Goal: Navigation & Orientation: Find specific page/section

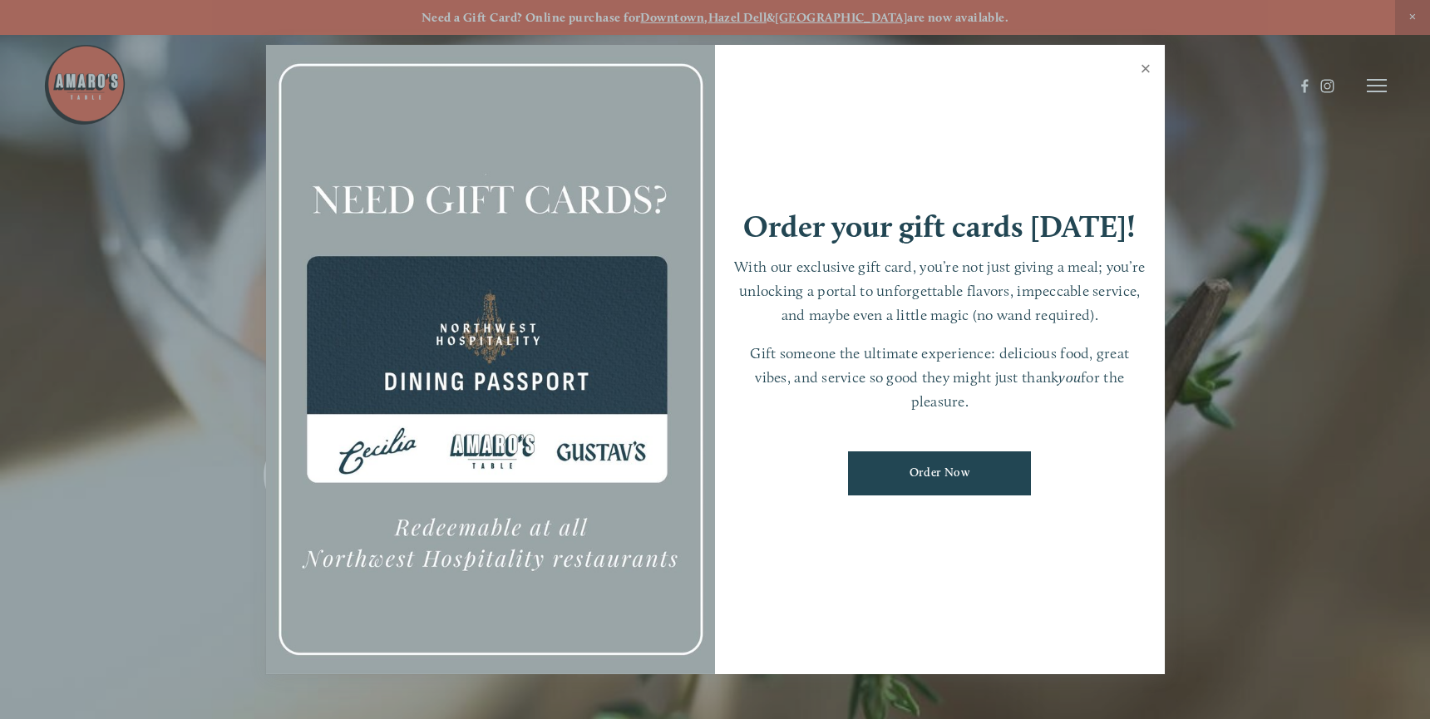
click at [1145, 74] on link "Close" at bounding box center [1145, 70] width 32 height 47
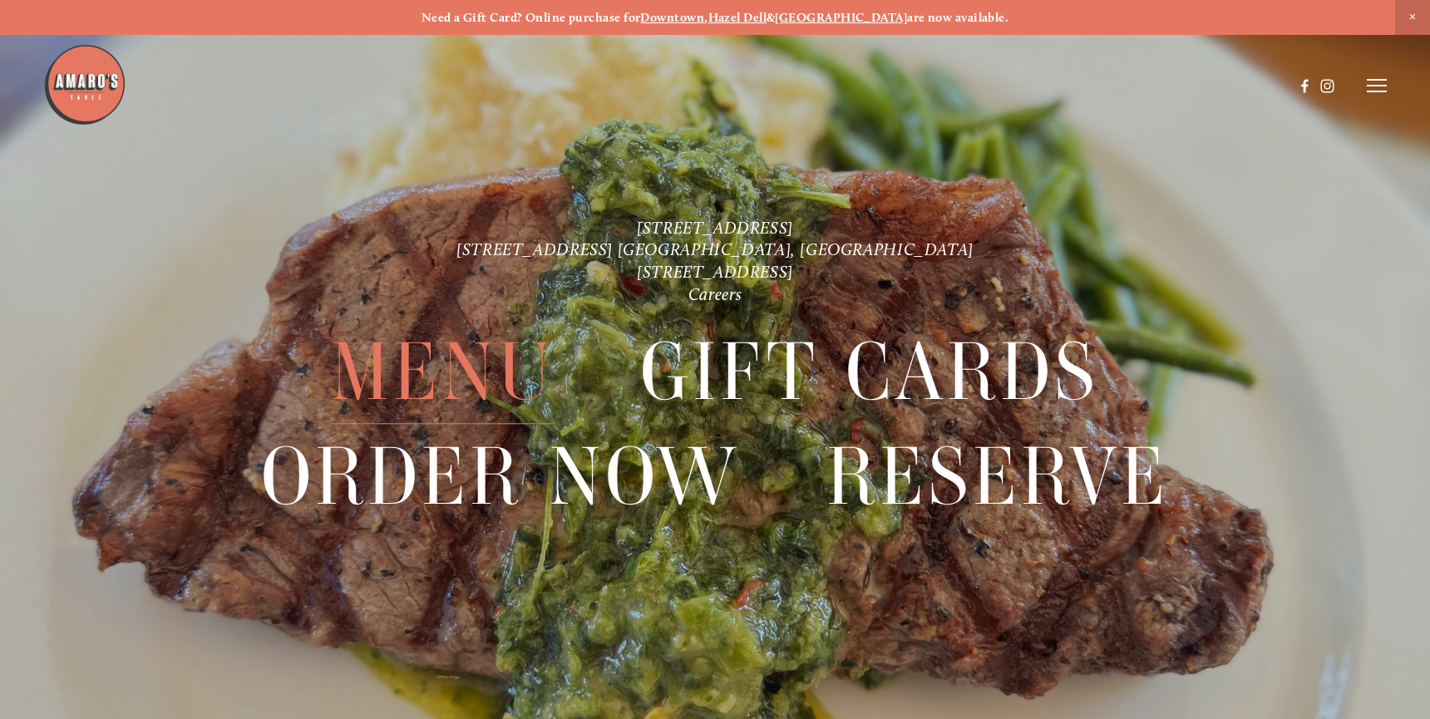
click at [477, 369] on span "Menu" at bounding box center [442, 372] width 223 height 104
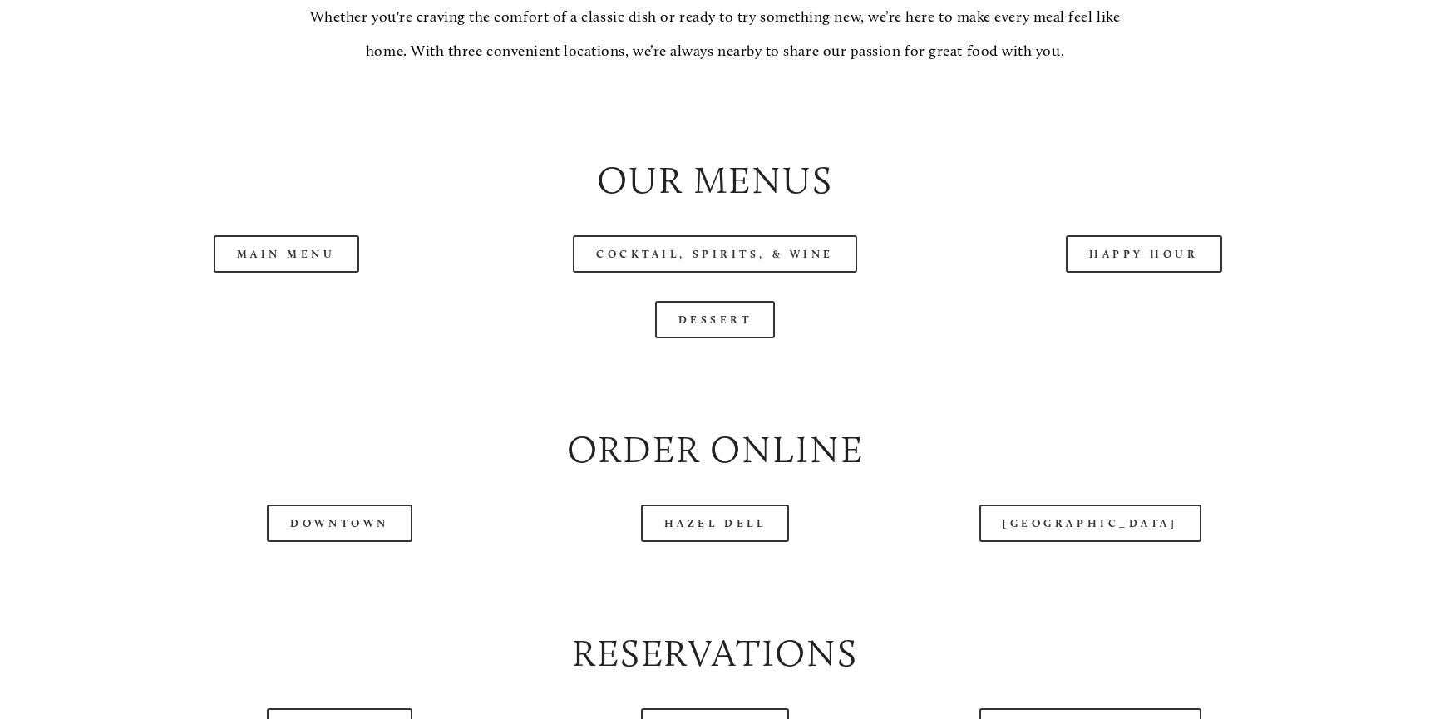
scroll to position [1745, 0]
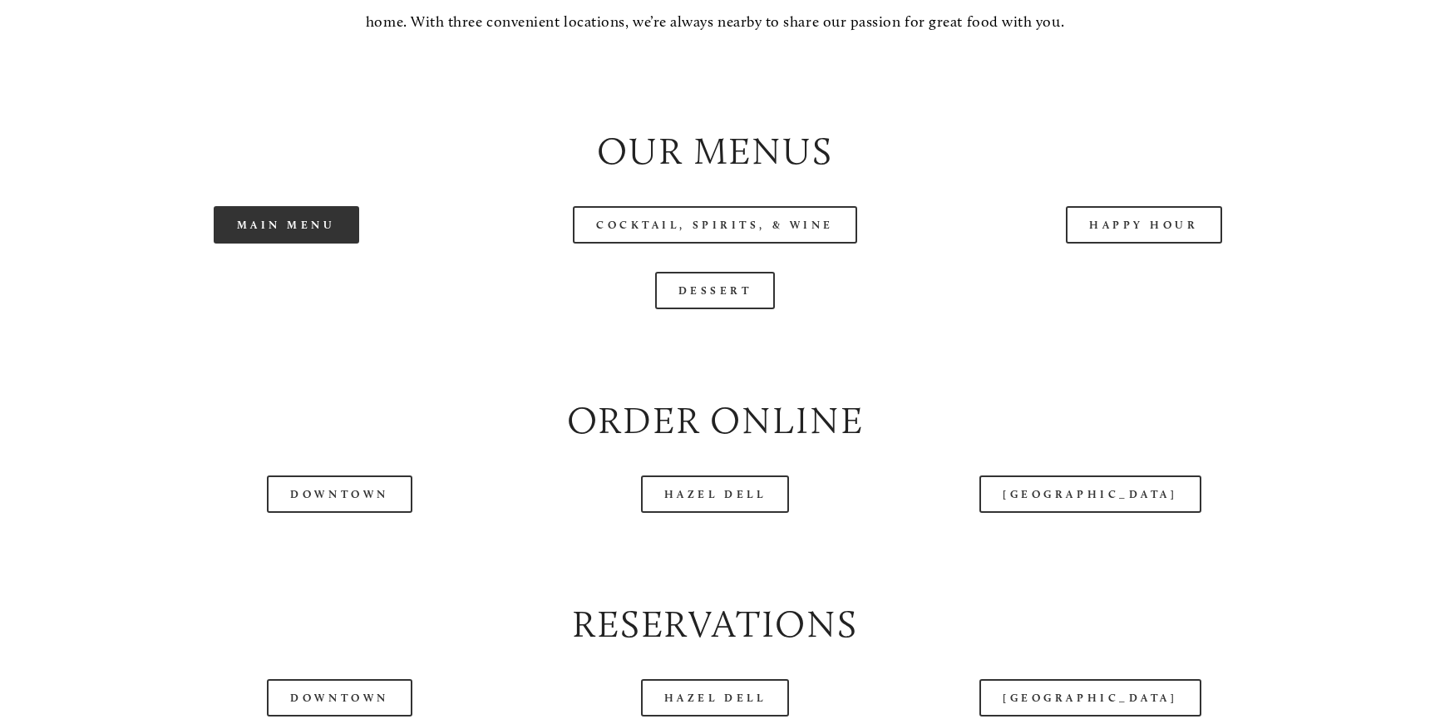
click at [290, 244] on link "Main Menu" at bounding box center [286, 224] width 145 height 37
